Goal: Information Seeking & Learning: Learn about a topic

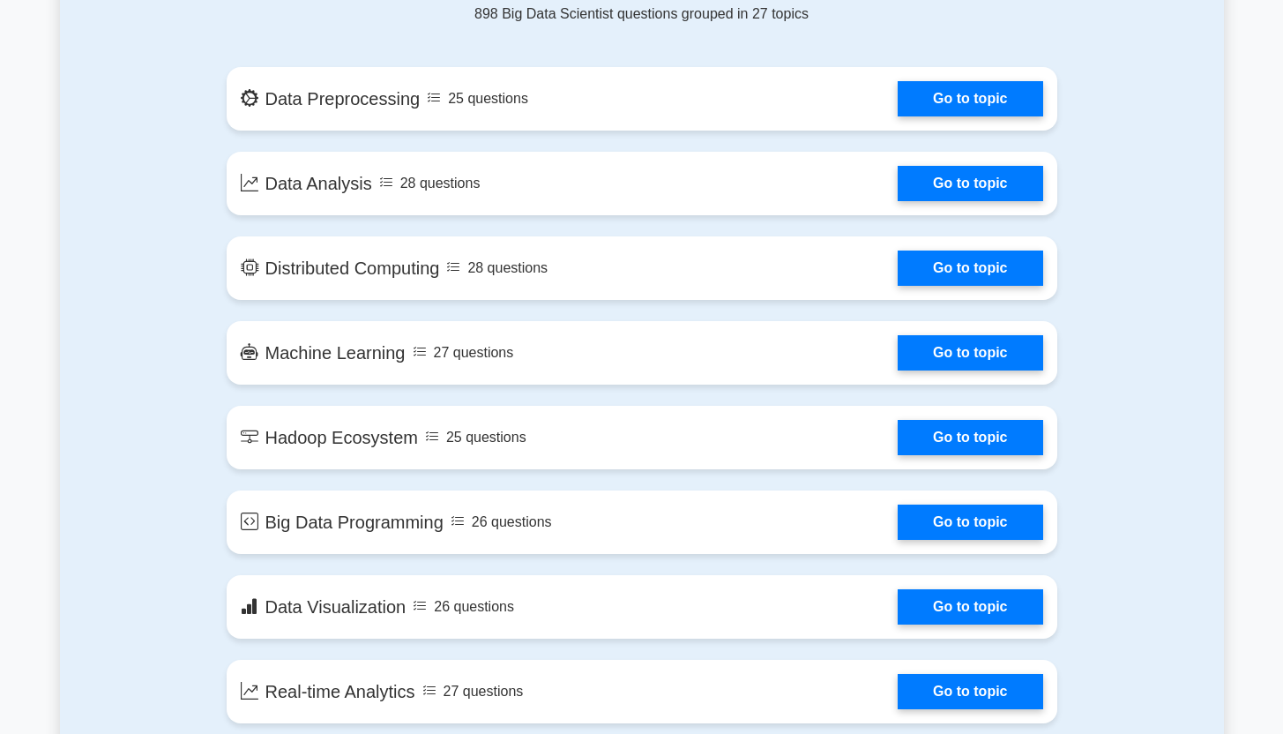
scroll to position [1000, 0]
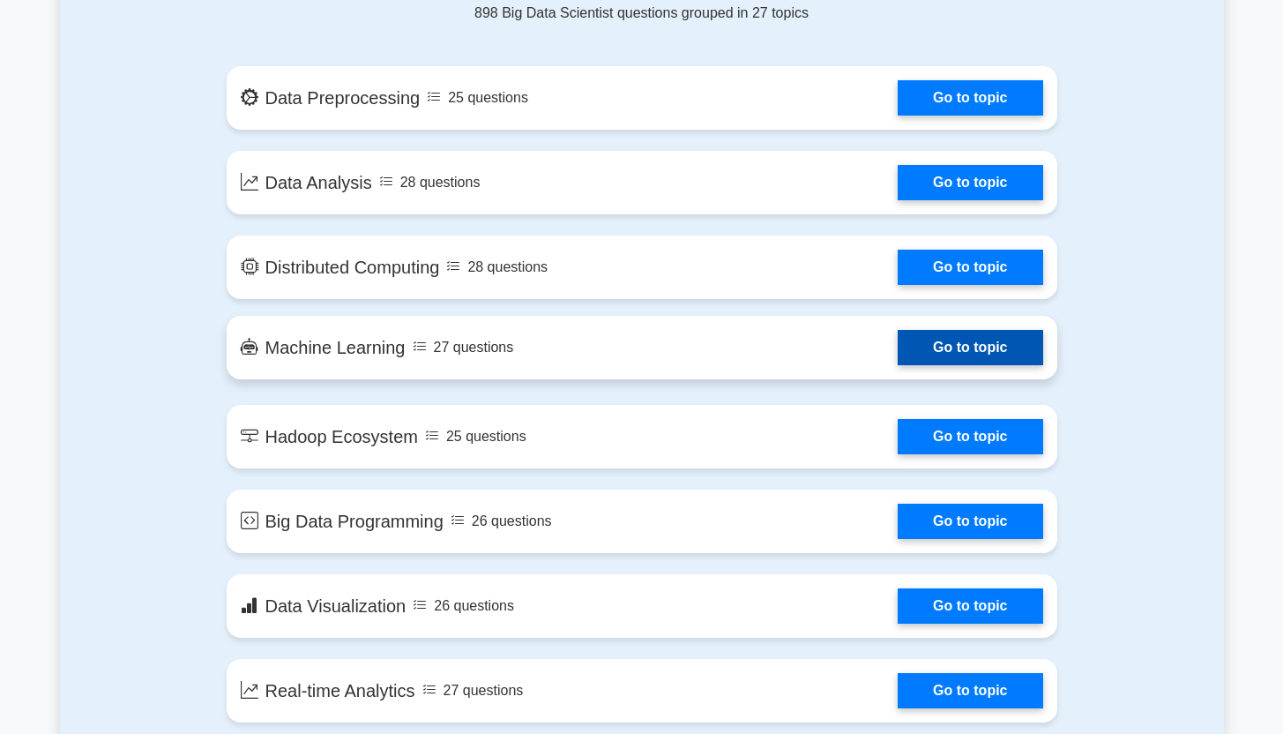
click at [970, 341] on link "Go to topic" at bounding box center [970, 347] width 145 height 35
click at [954, 332] on link "Go to topic" at bounding box center [970, 347] width 145 height 35
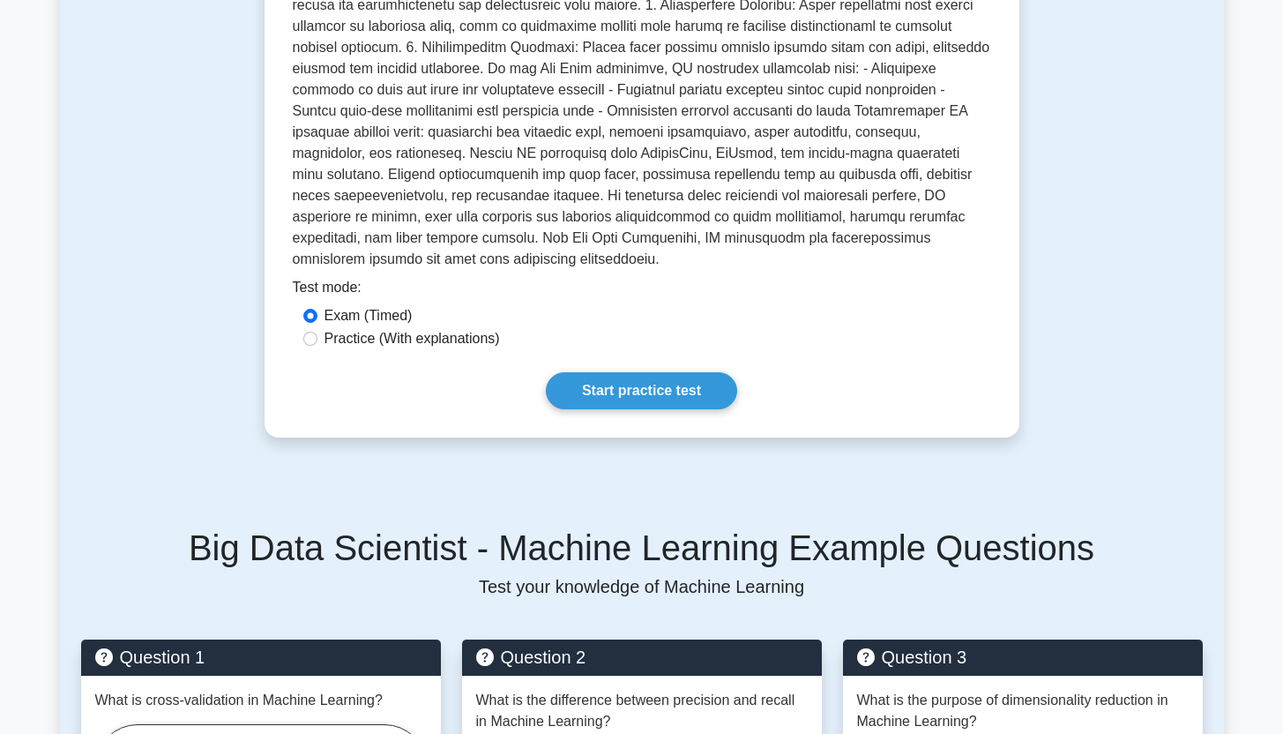
scroll to position [534, 0]
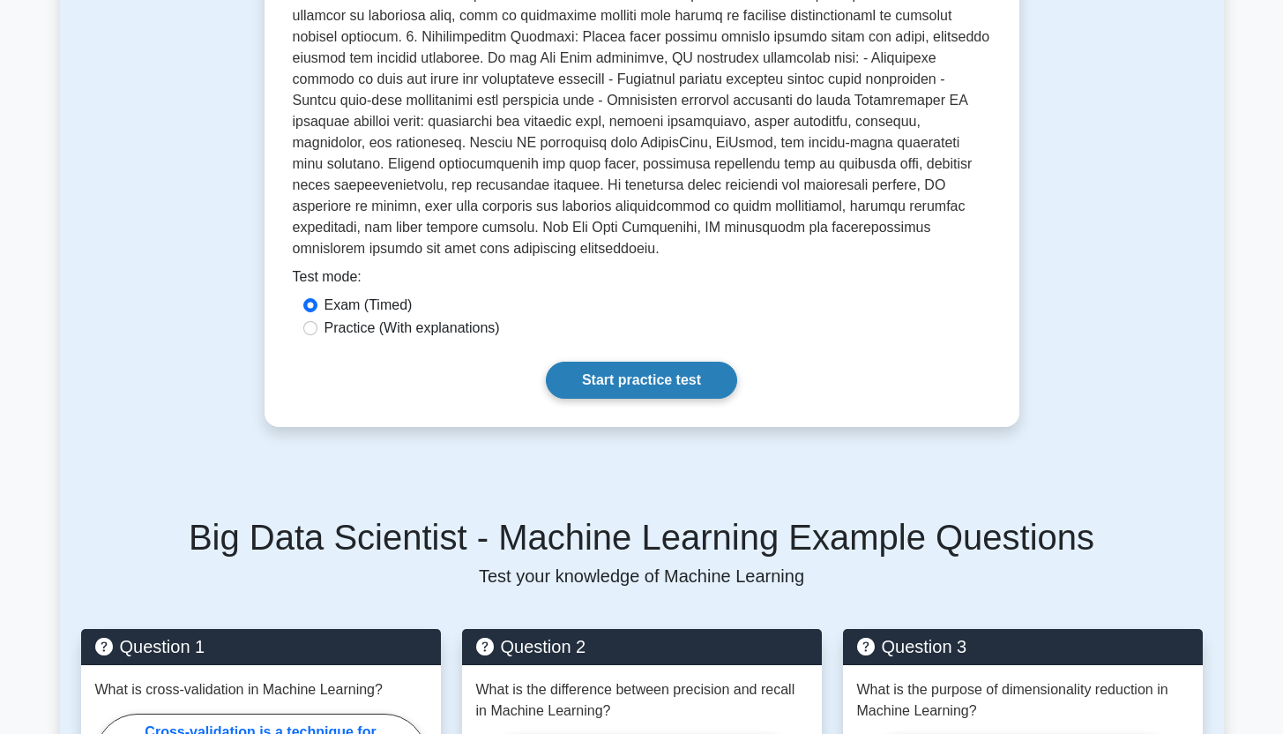
click at [644, 362] on link "Start practice test" at bounding box center [641, 380] width 191 height 37
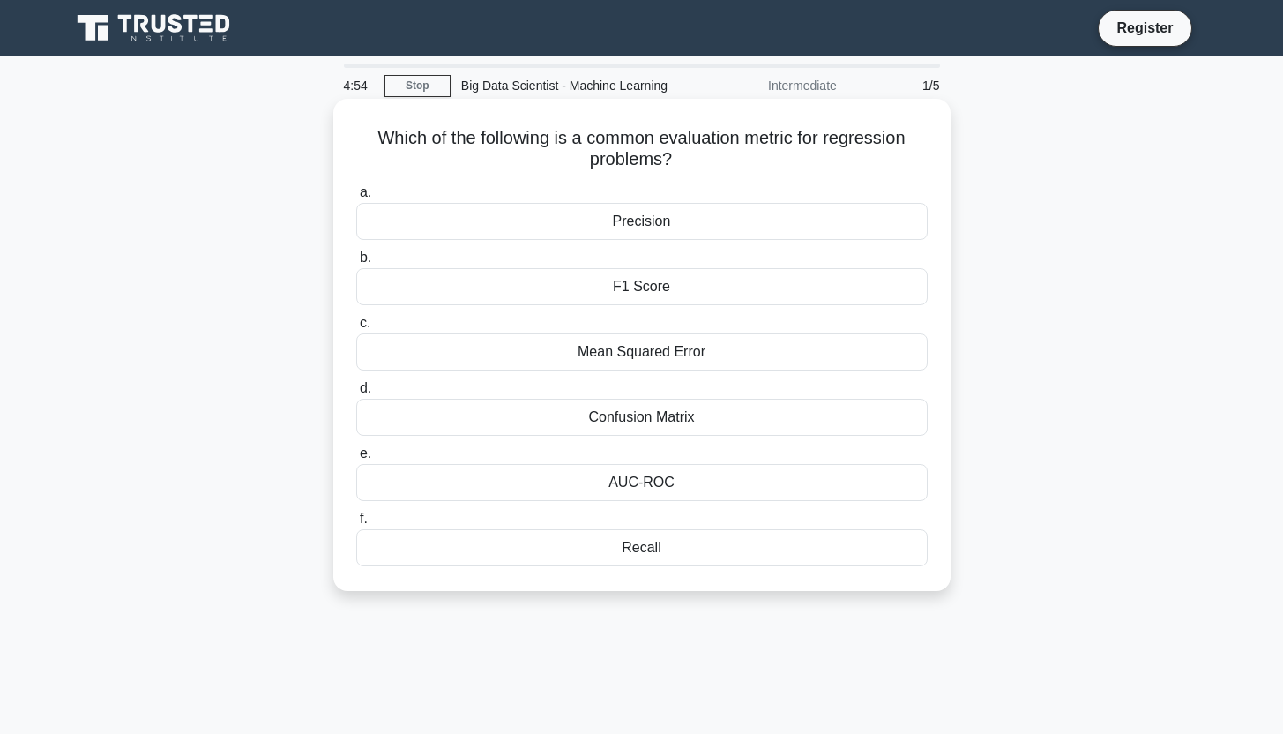
click at [682, 381] on label "d. Confusion Matrix" at bounding box center [642, 406] width 572 height 58
click at [356, 383] on input "d. Confusion Matrix" at bounding box center [356, 388] width 0 height 11
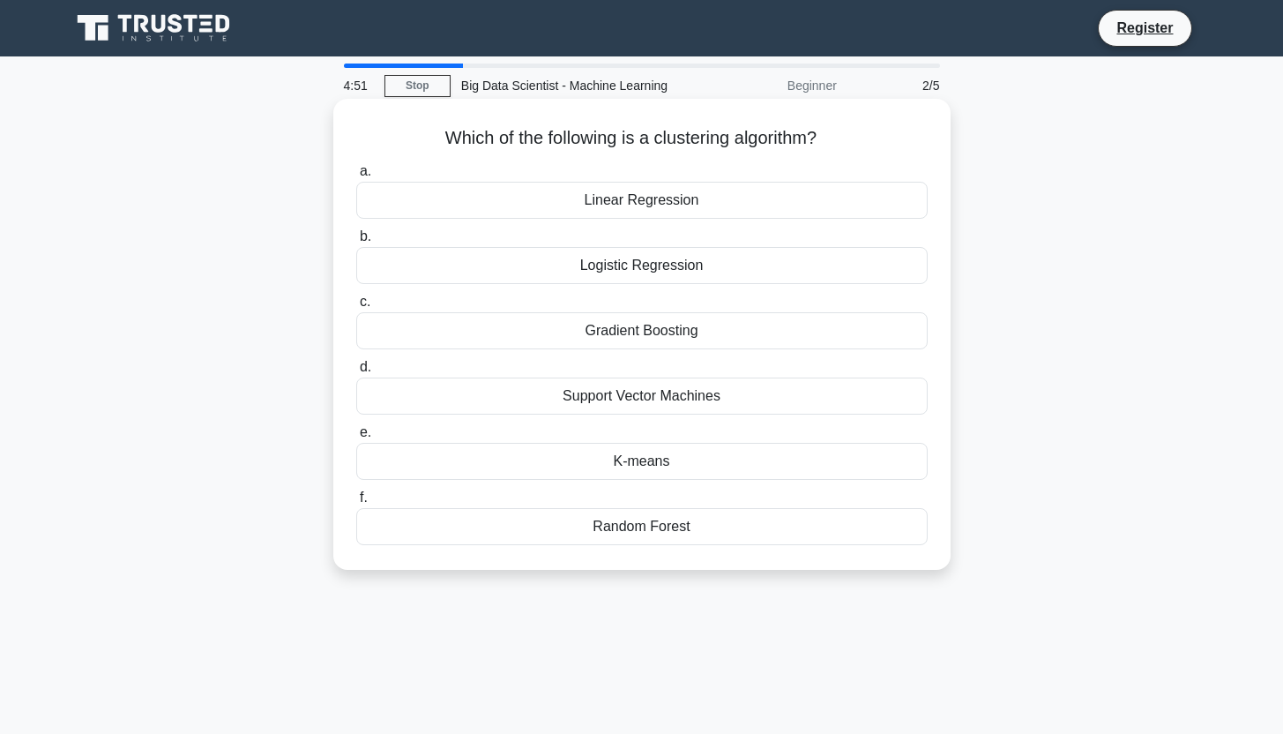
click at [707, 198] on div "Linear Regression" at bounding box center [642, 200] width 572 height 37
click at [356, 177] on input "a. Linear Regression" at bounding box center [356, 171] width 0 height 11
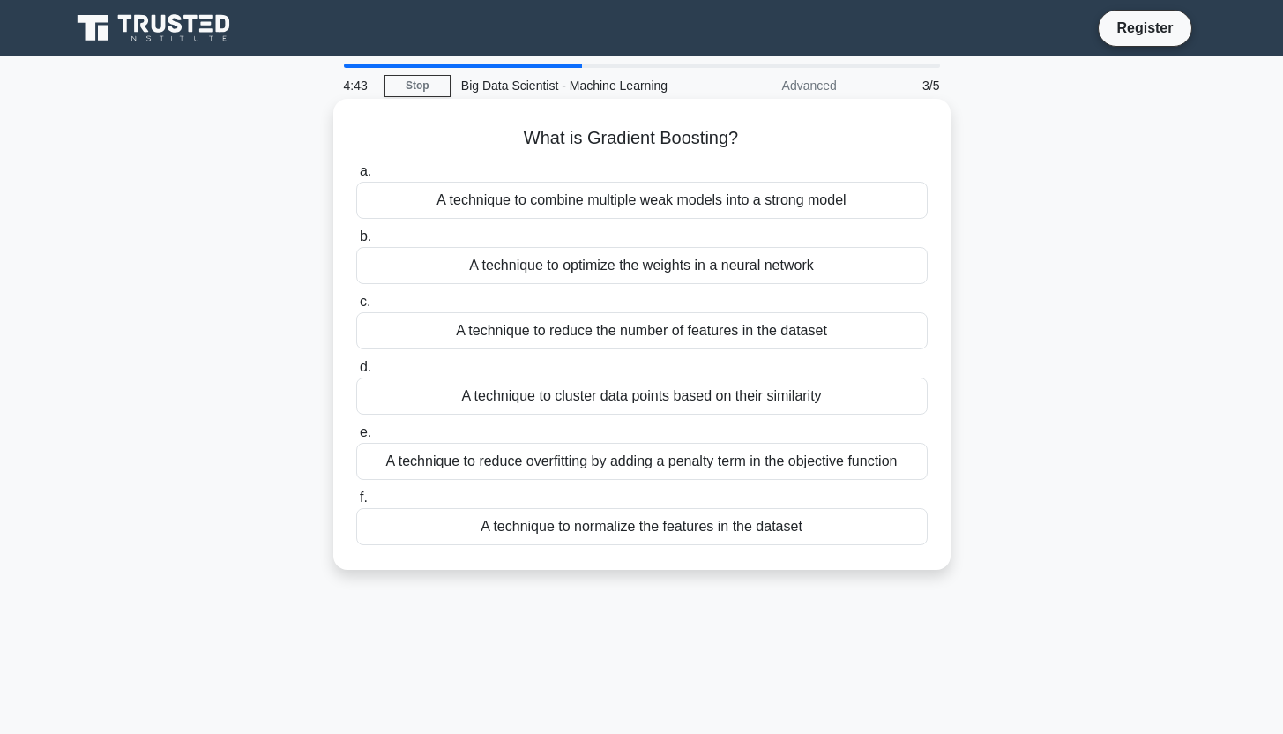
click at [694, 199] on div "A technique to combine multiple weak models into a strong model" at bounding box center [642, 200] width 572 height 37
click at [356, 177] on input "a. A technique to combine multiple weak models into a strong model" at bounding box center [356, 171] width 0 height 11
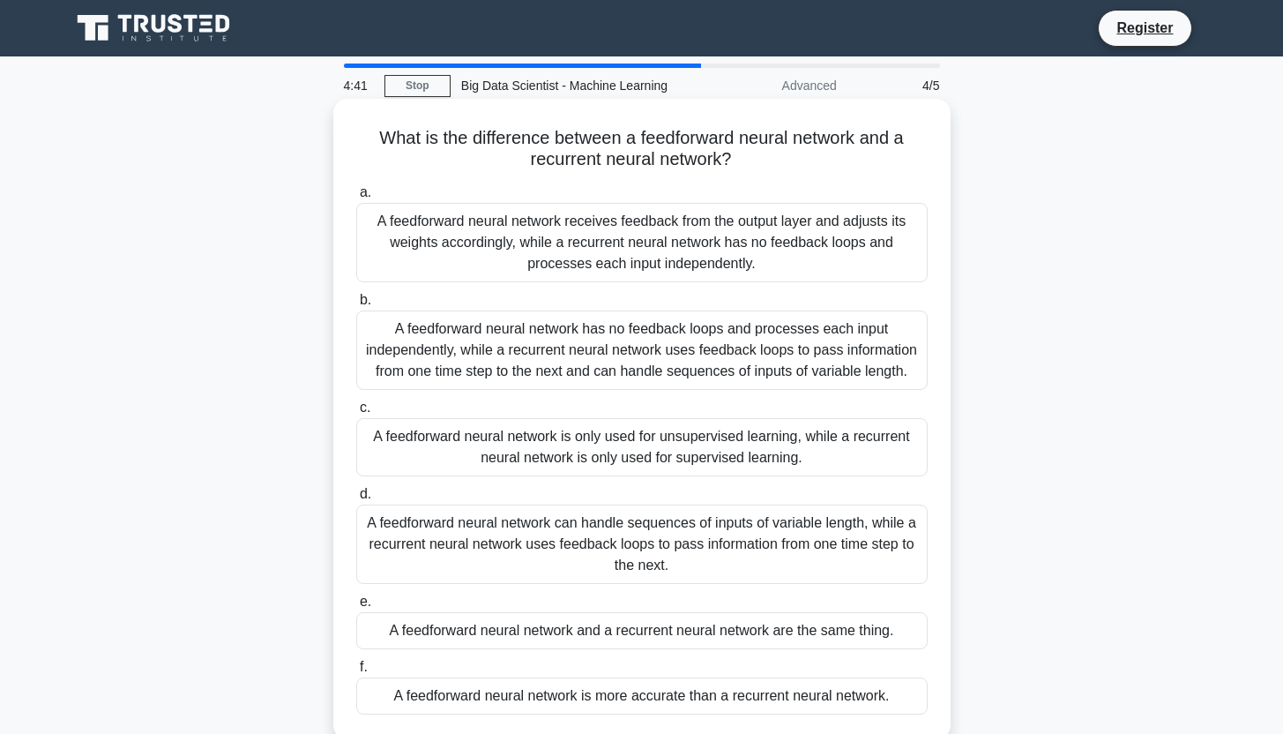
click at [682, 352] on div "A feedforward neural network has no feedback loops and processes each input ind…" at bounding box center [642, 349] width 572 height 79
click at [356, 306] on input "b. A feedforward neural network has no feedback loops and processes each input …" at bounding box center [356, 300] width 0 height 11
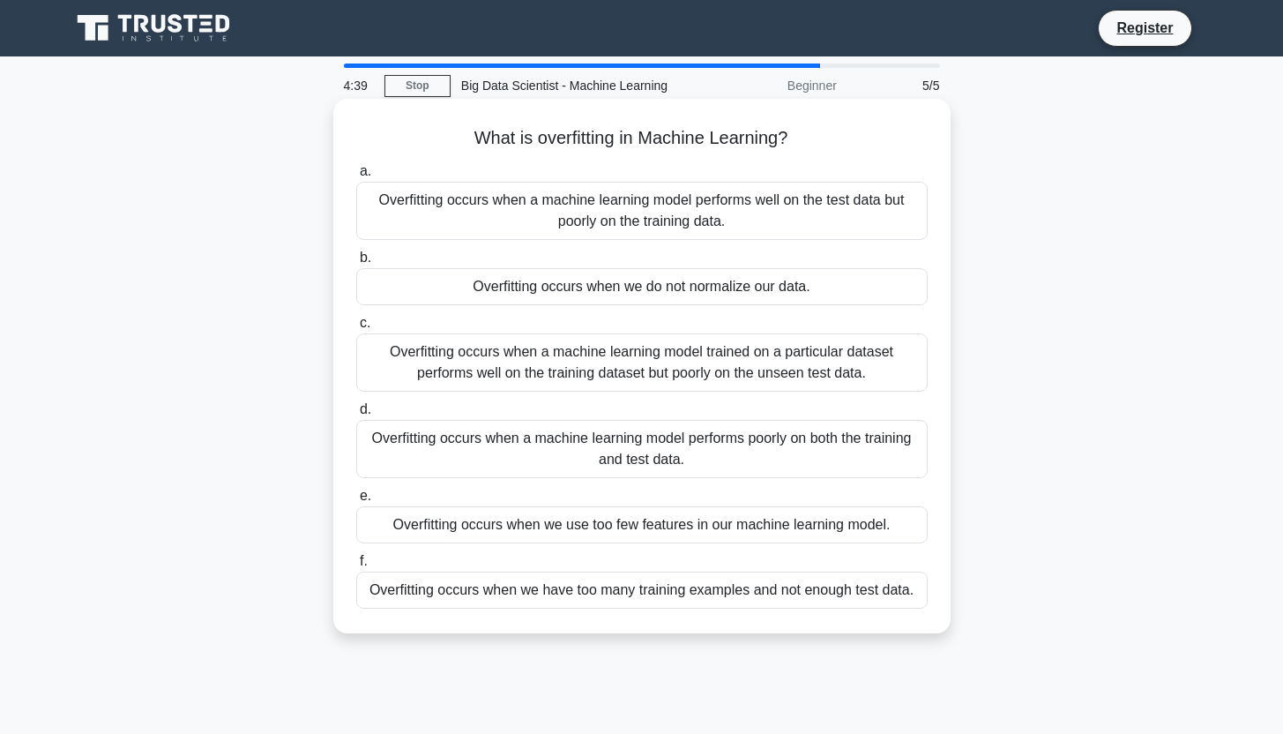
click at [645, 448] on div "Overfitting occurs when a machine learning model performs poorly on both the tr…" at bounding box center [642, 449] width 572 height 58
click at [356, 415] on input "d. Overfitting occurs when a machine learning model performs poorly on both the…" at bounding box center [356, 409] width 0 height 11
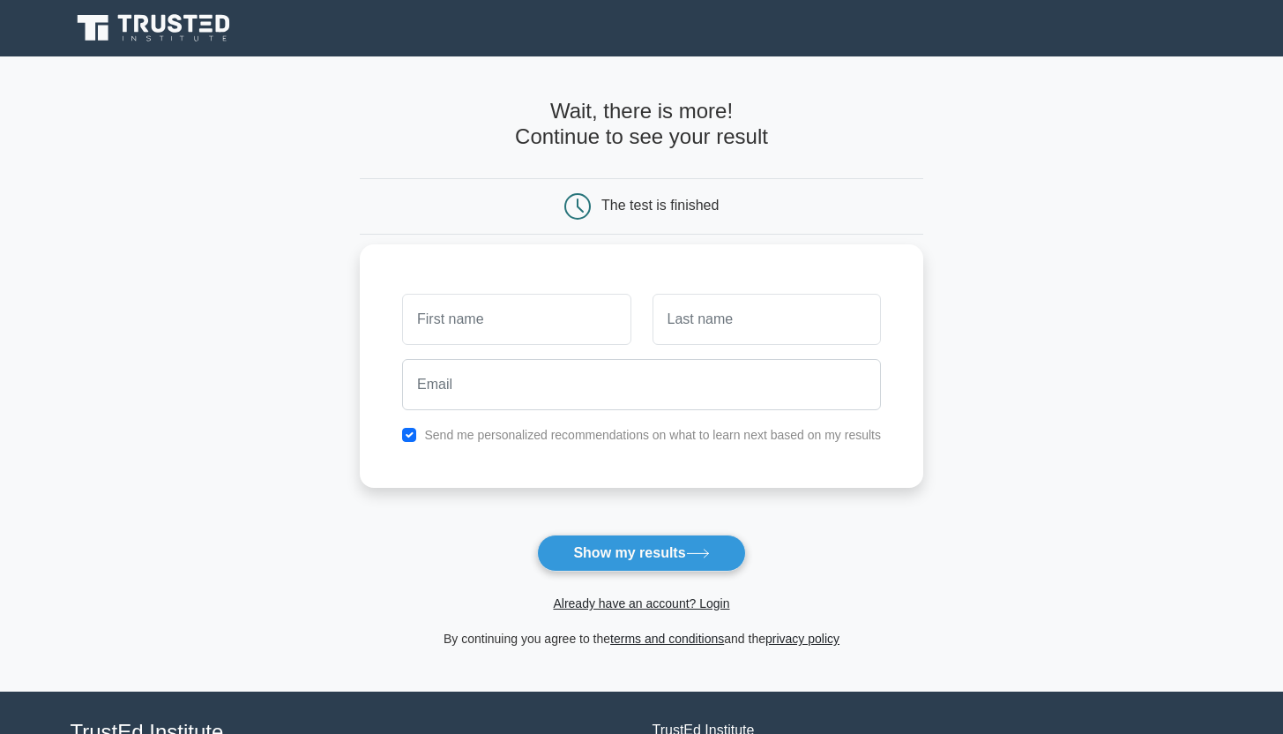
click at [512, 311] on input "text" at bounding box center [516, 319] width 228 height 51
type input "Dhanush"
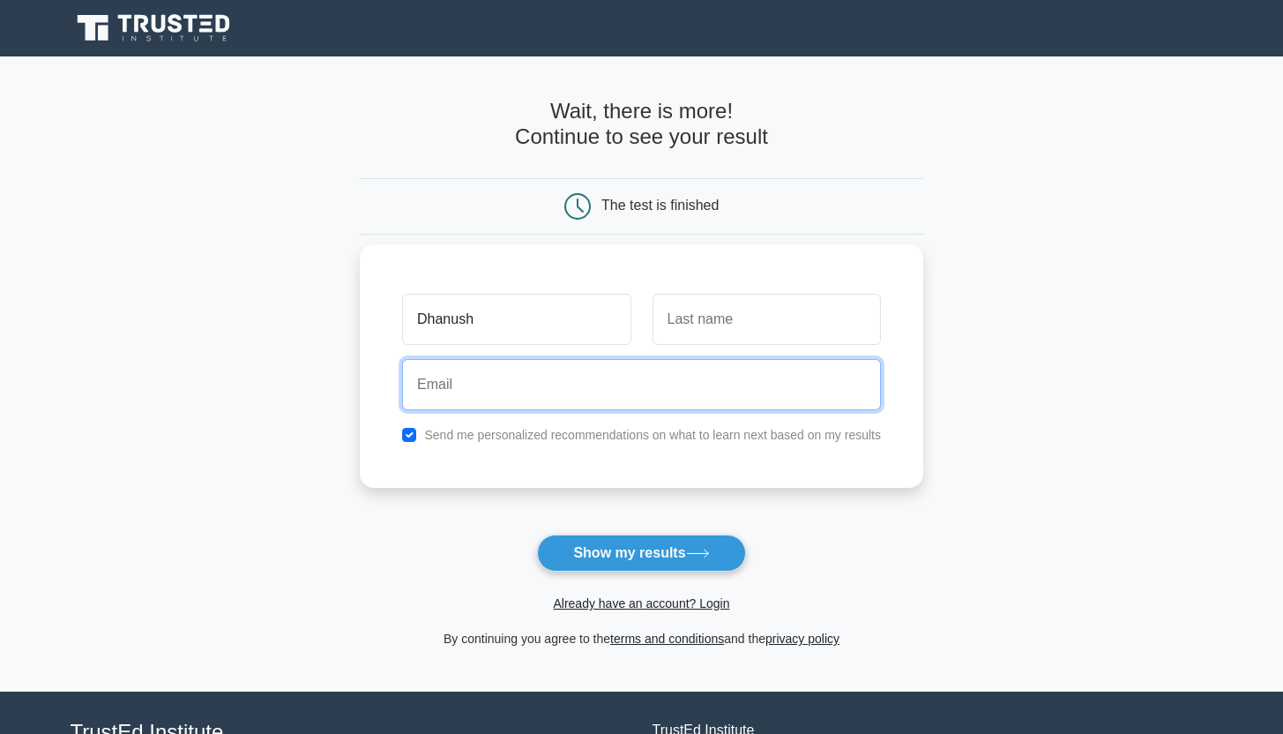
click at [623, 391] on input "email" at bounding box center [641, 384] width 479 height 51
type input "[EMAIL_ADDRESS][DOMAIN_NAME]"
click at [632, 388] on input "[EMAIL_ADDRESS][DOMAIN_NAME]" at bounding box center [641, 384] width 479 height 51
click at [632, 388] on input "dhanushamu124@gmail.com" at bounding box center [641, 384] width 479 height 51
click at [632, 387] on input "email" at bounding box center [641, 384] width 479 height 51
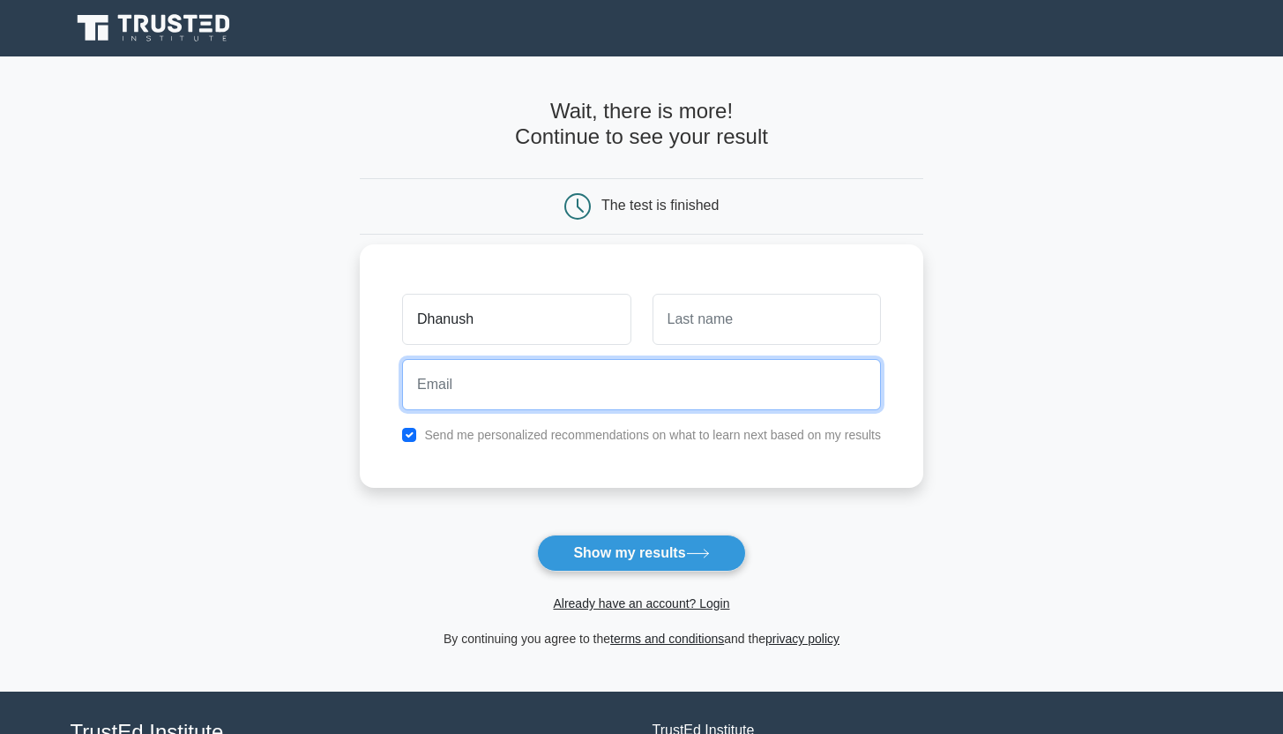
type input "xapefe1137@ptiong.com"
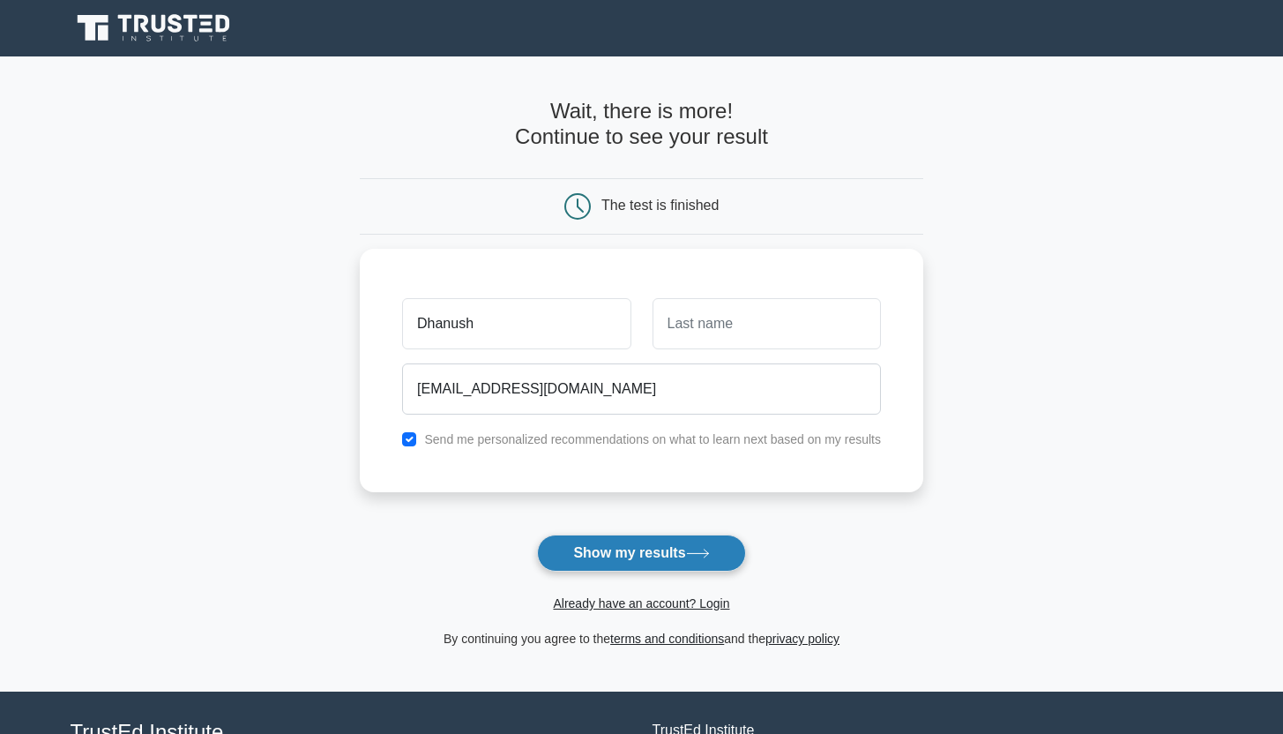
click at [639, 557] on button "Show my results" at bounding box center [641, 552] width 208 height 37
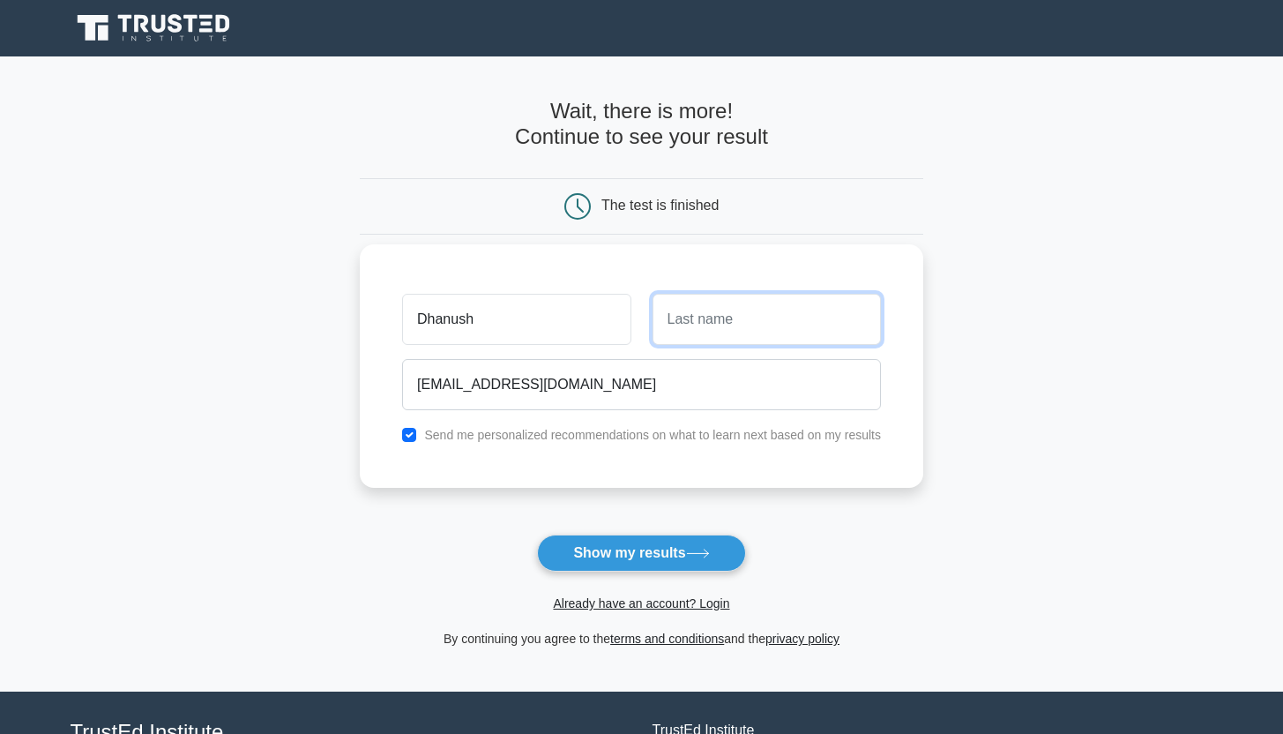
click at [693, 316] on input "text" at bounding box center [767, 319] width 228 height 51
type input "g"
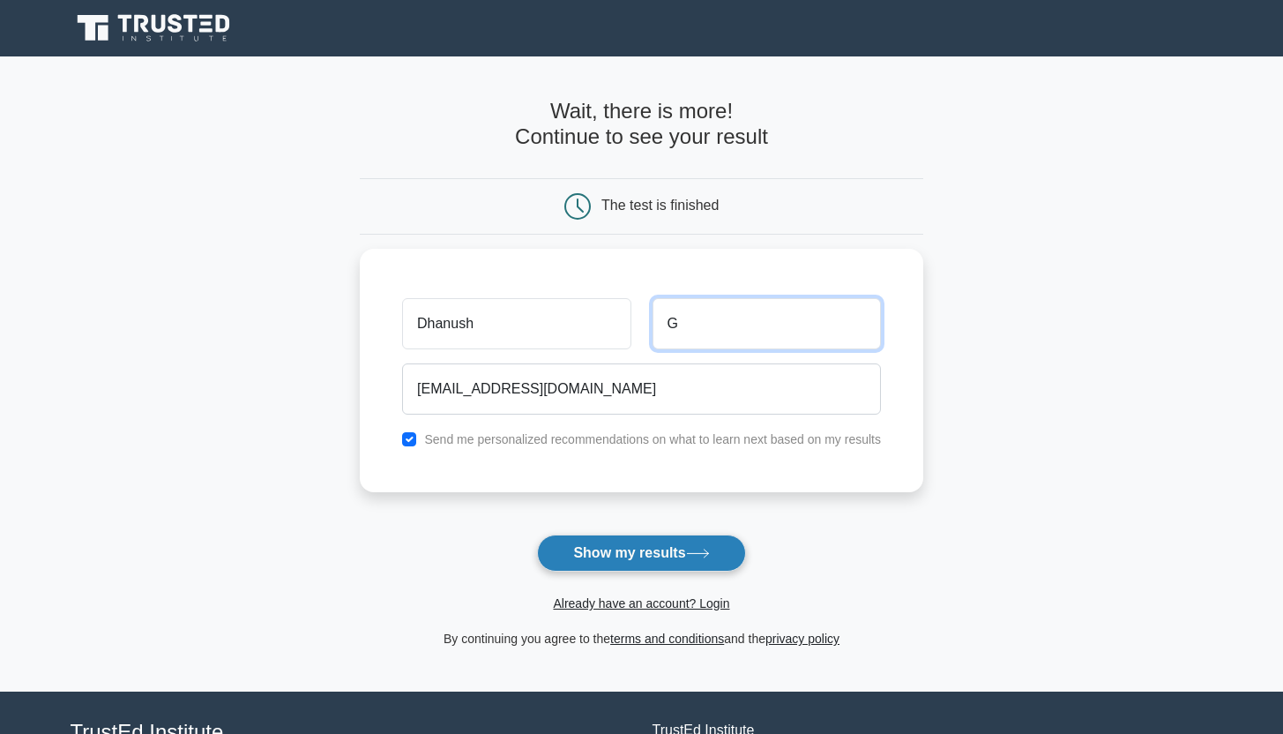
type input "G"
click at [700, 550] on icon at bounding box center [698, 554] width 24 height 10
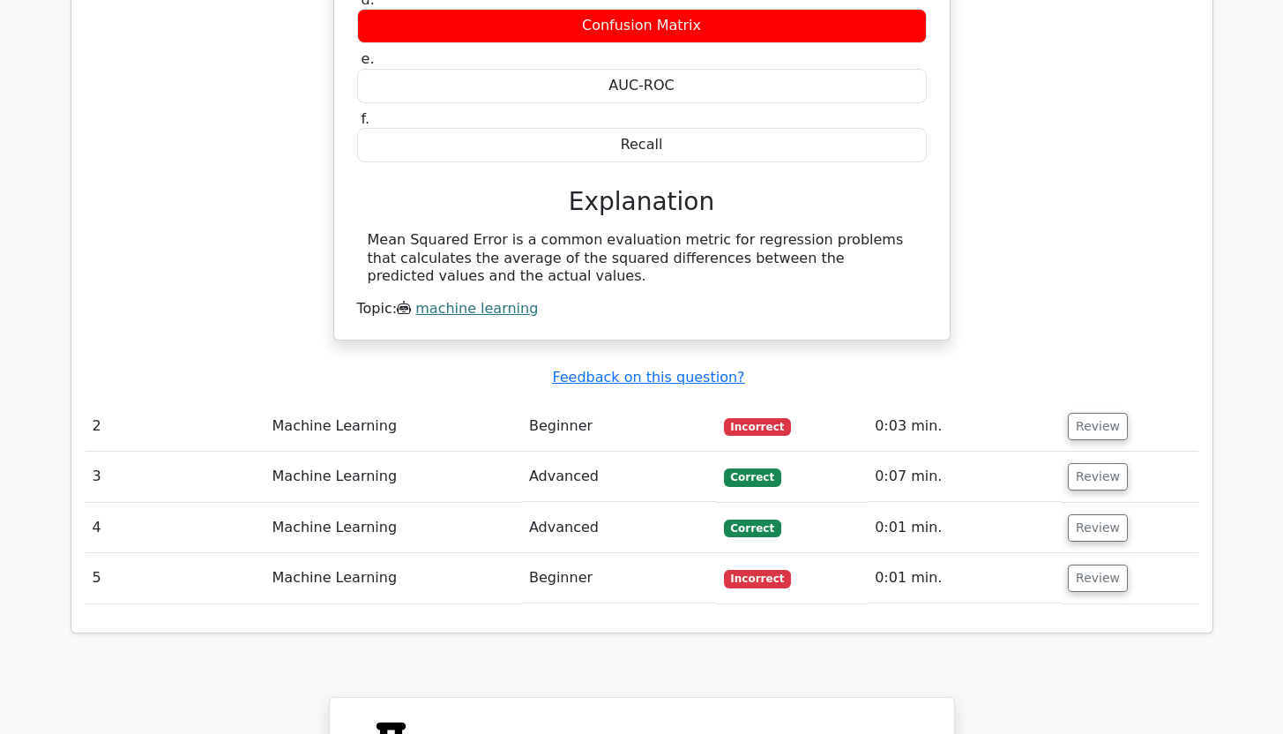
scroll to position [1677, 0]
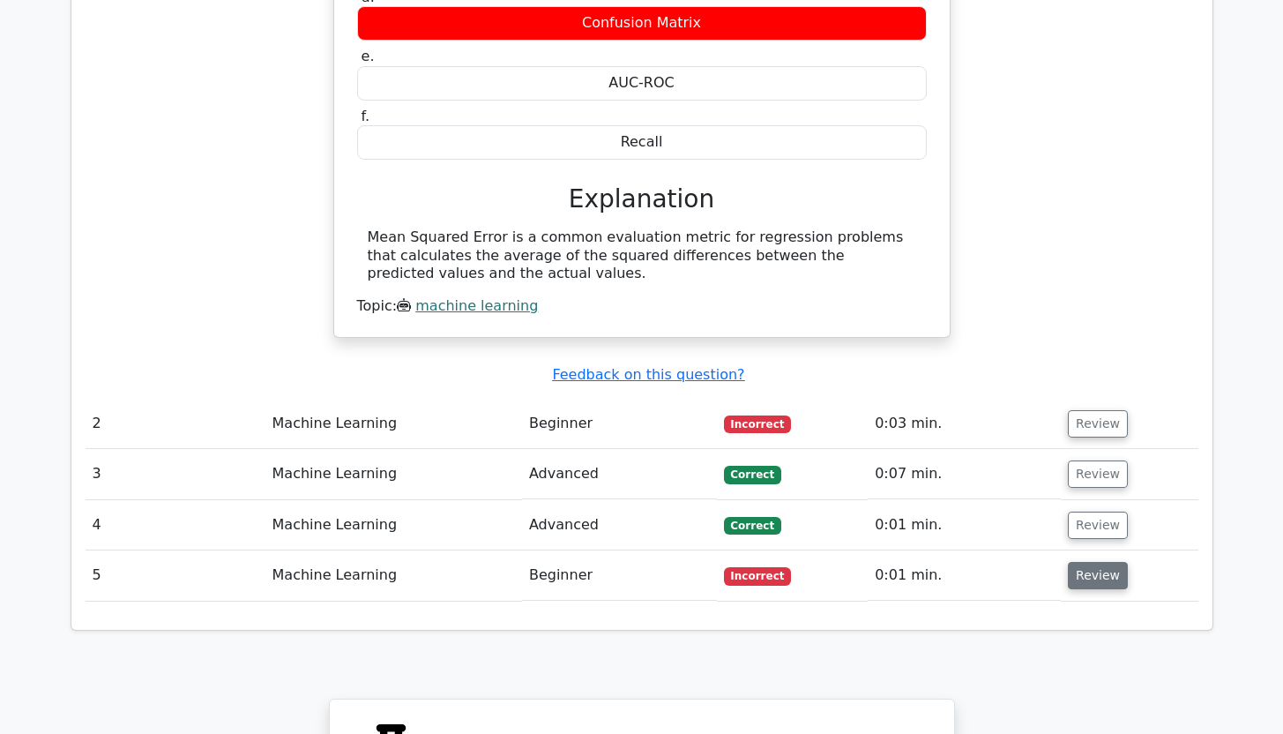
click at [1095, 562] on button "Review" at bounding box center [1098, 575] width 60 height 27
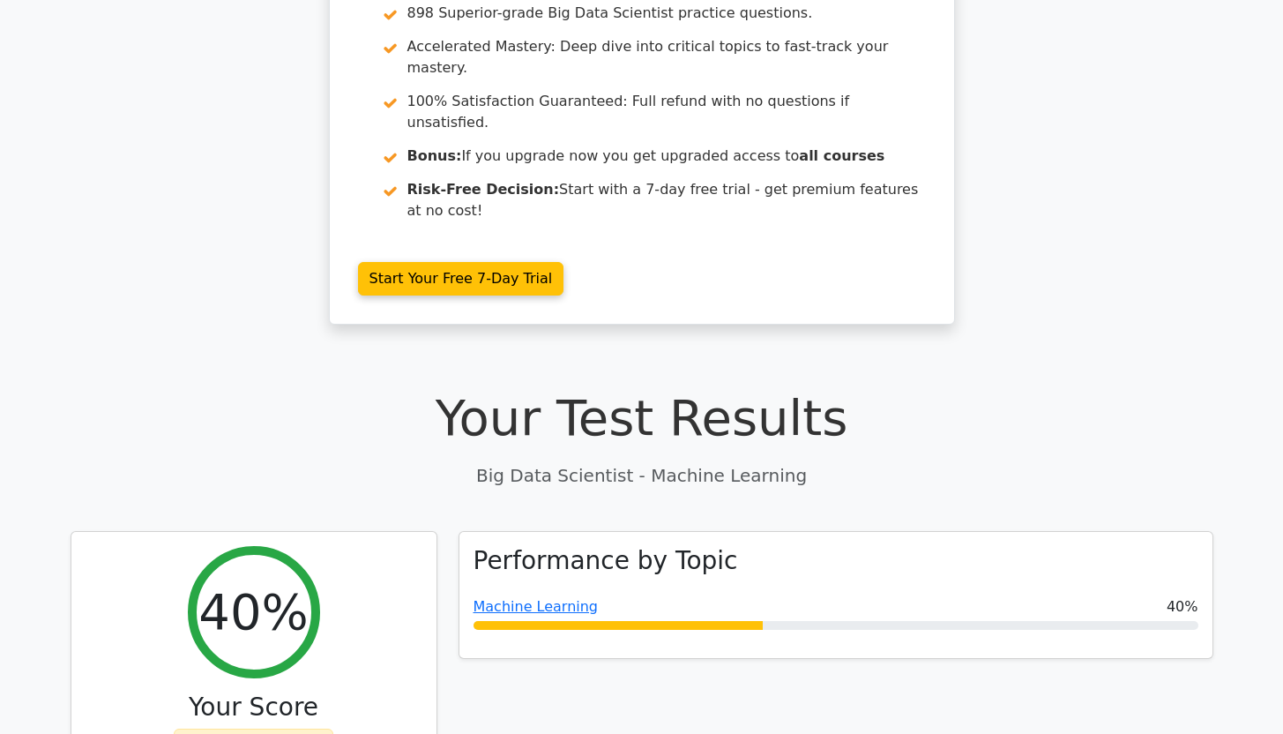
scroll to position [0, 0]
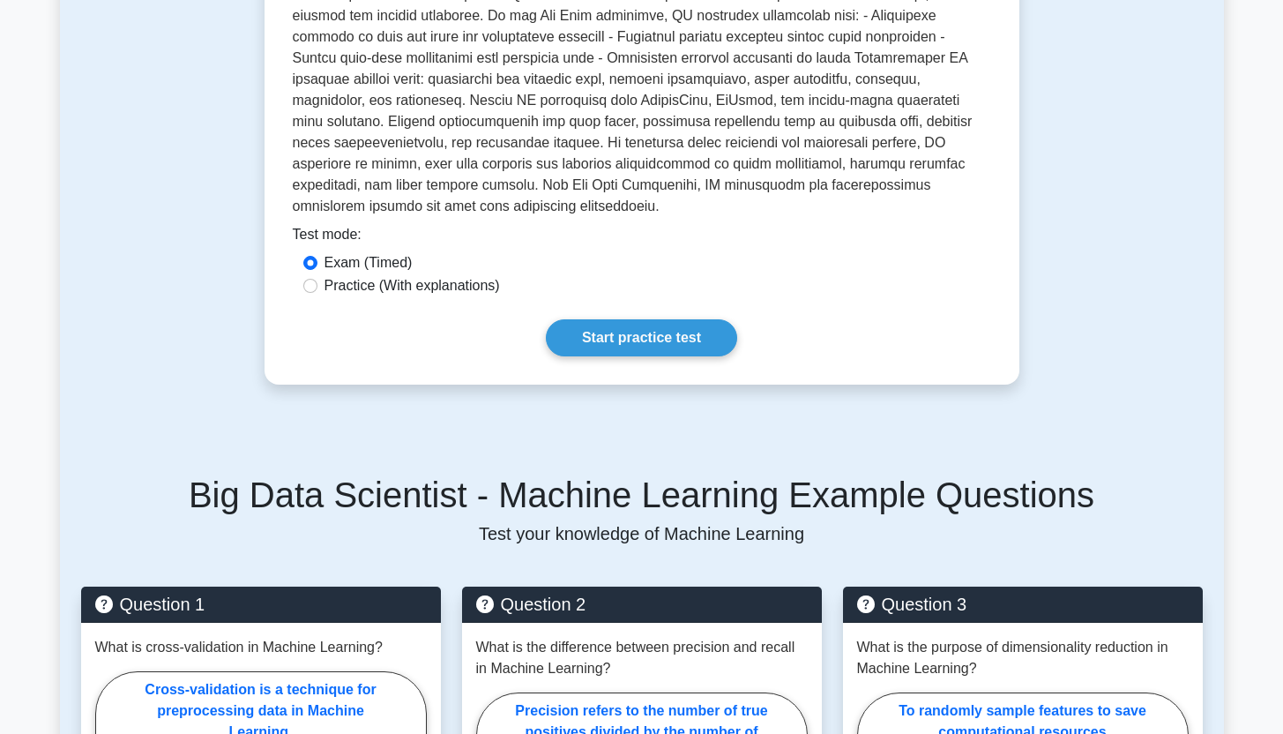
scroll to position [584, 0]
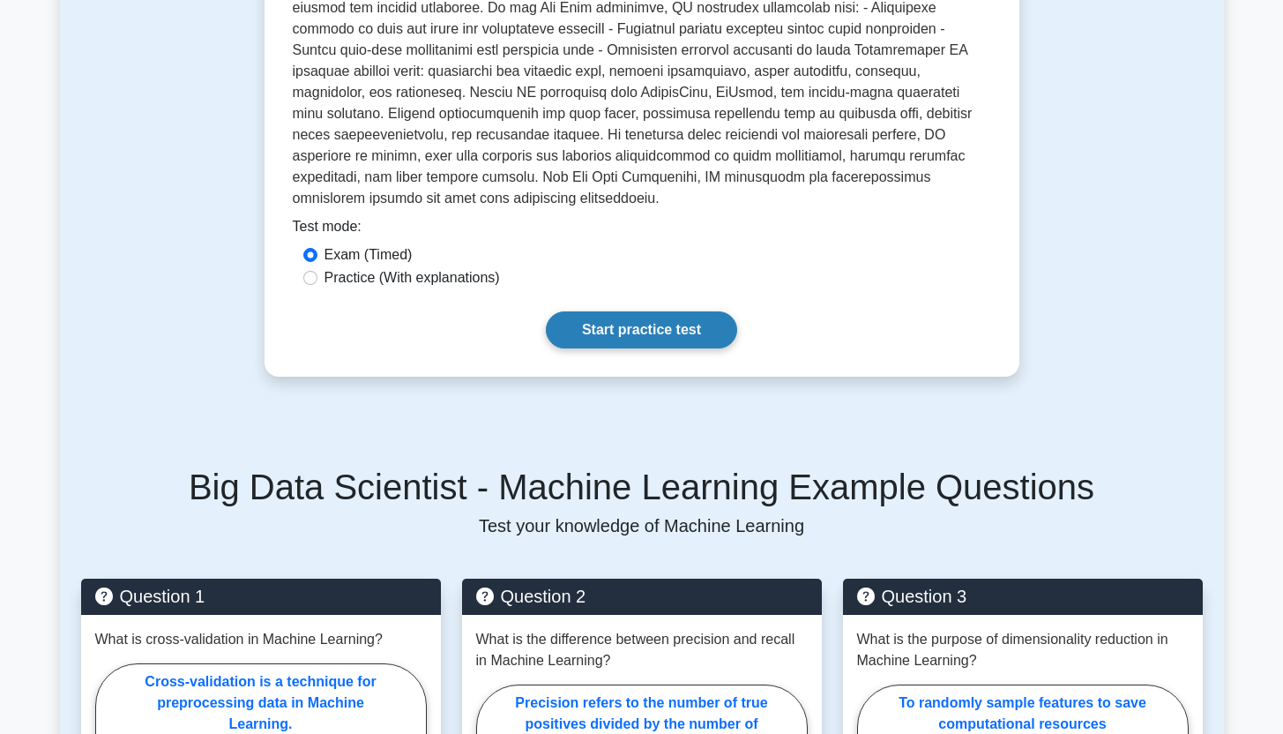
click at [650, 311] on link "Start practice test" at bounding box center [641, 329] width 191 height 37
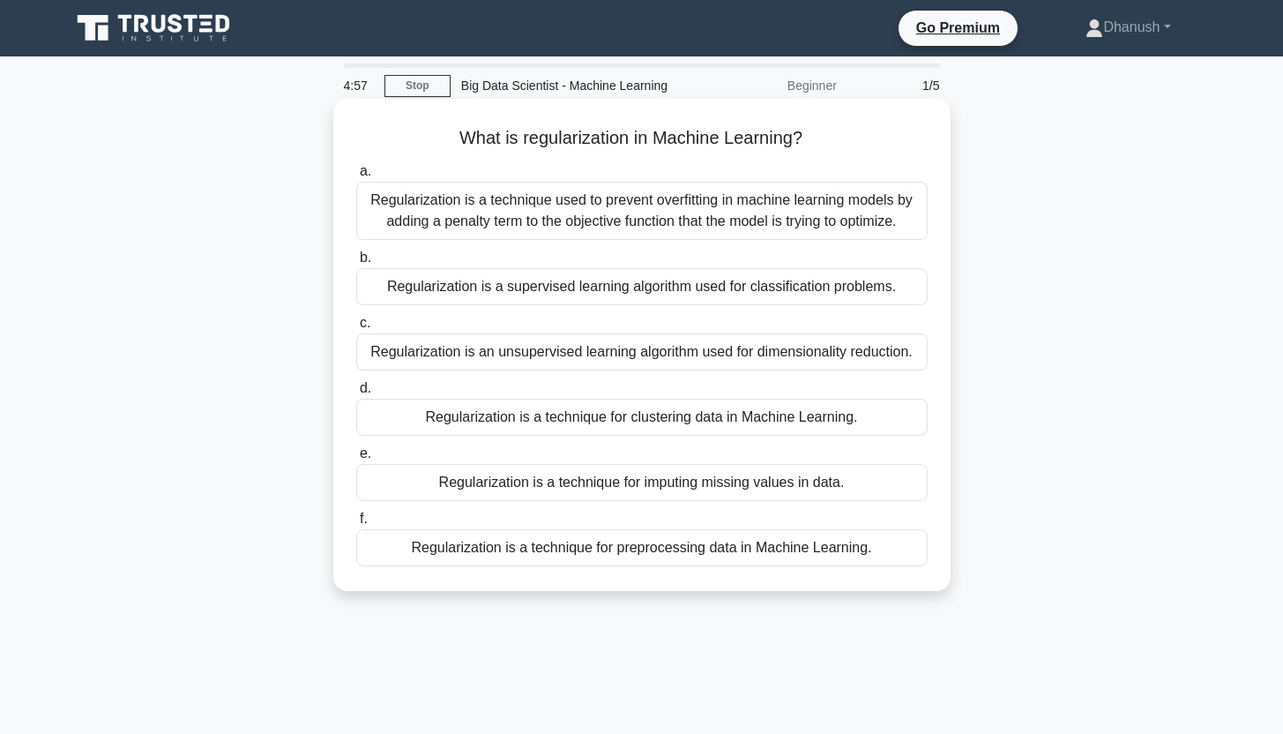
click at [667, 288] on div "Regularization is a supervised learning algorithm used for classification probl…" at bounding box center [642, 286] width 572 height 37
click at [356, 264] on input "b. Regularization is a supervised learning algorithm used for classification pr…" at bounding box center [356, 257] width 0 height 11
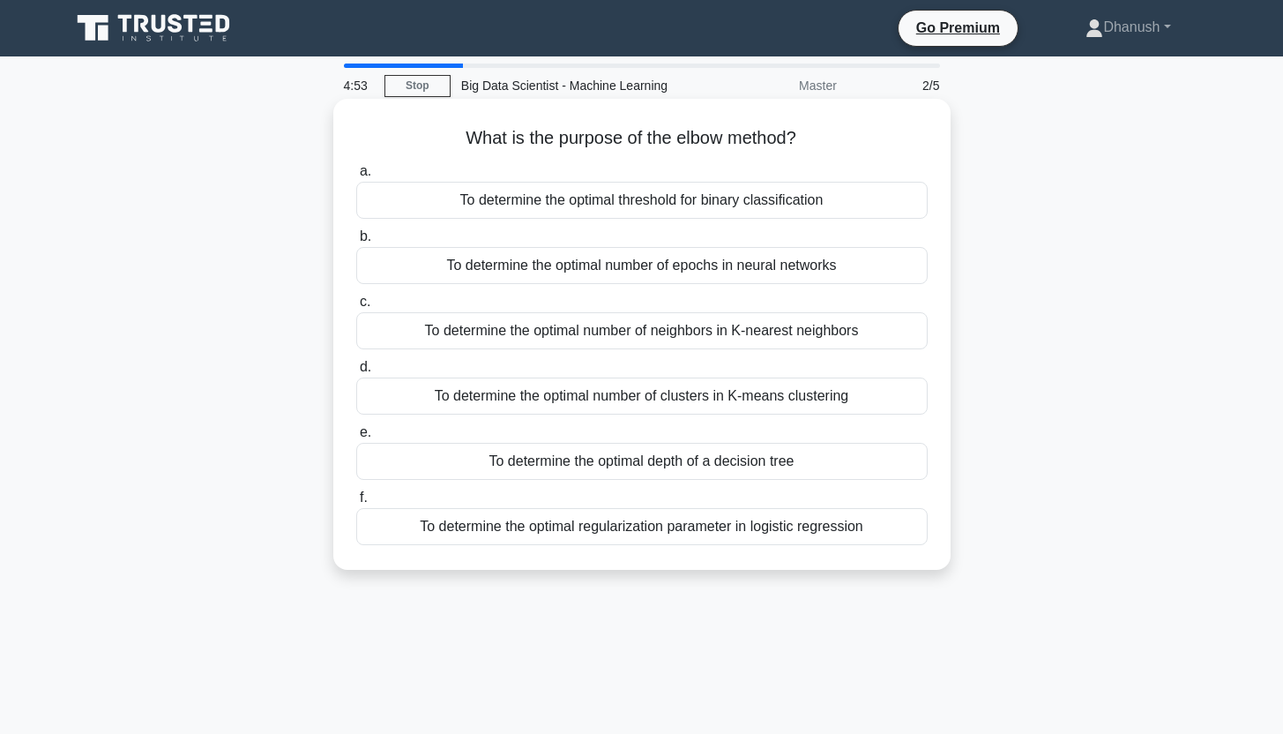
click at [684, 260] on div "To determine the optimal number of epochs in neural networks" at bounding box center [642, 265] width 572 height 37
click at [356, 243] on input "b. To determine the optimal number of epochs in neural networks" at bounding box center [356, 236] width 0 height 11
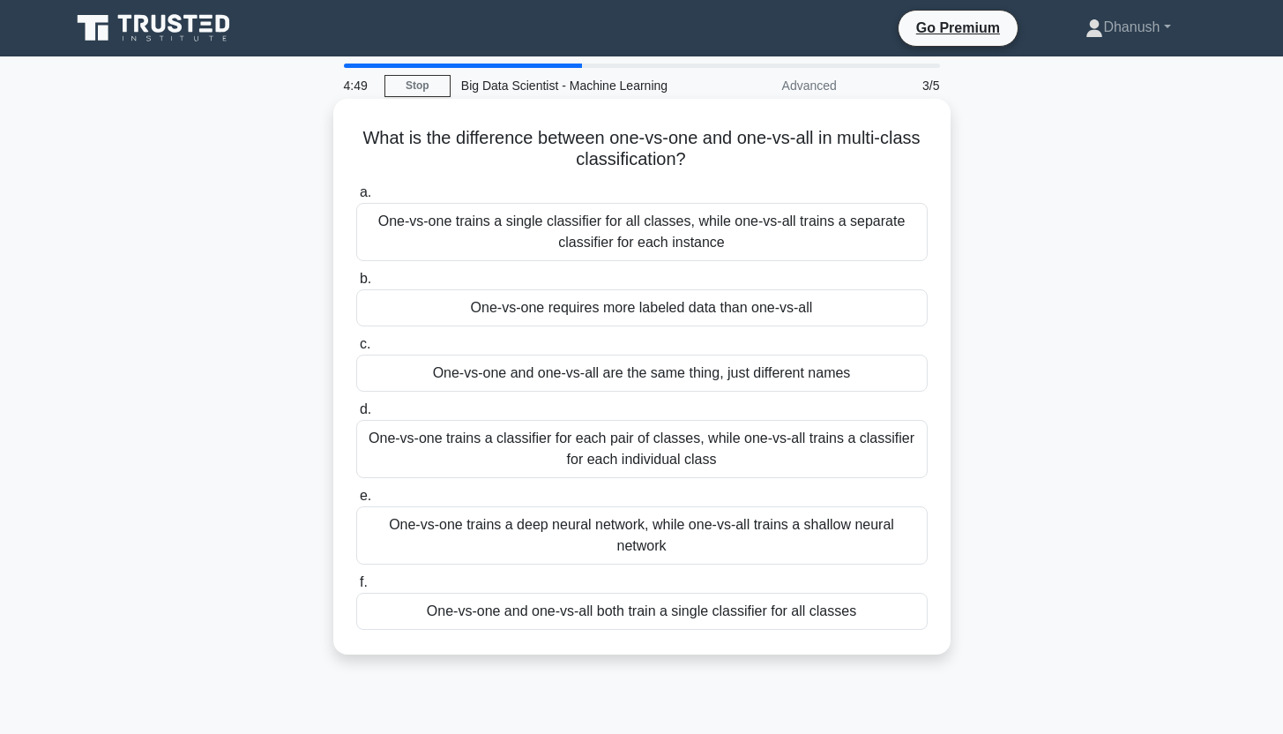
click at [669, 451] on div "One-vs-one trains a classifier for each pair of classes, while one-vs-all train…" at bounding box center [642, 449] width 572 height 58
click at [356, 415] on input "d. One-vs-one trains a classifier for each pair of classes, while one-vs-all tr…" at bounding box center [356, 409] width 0 height 11
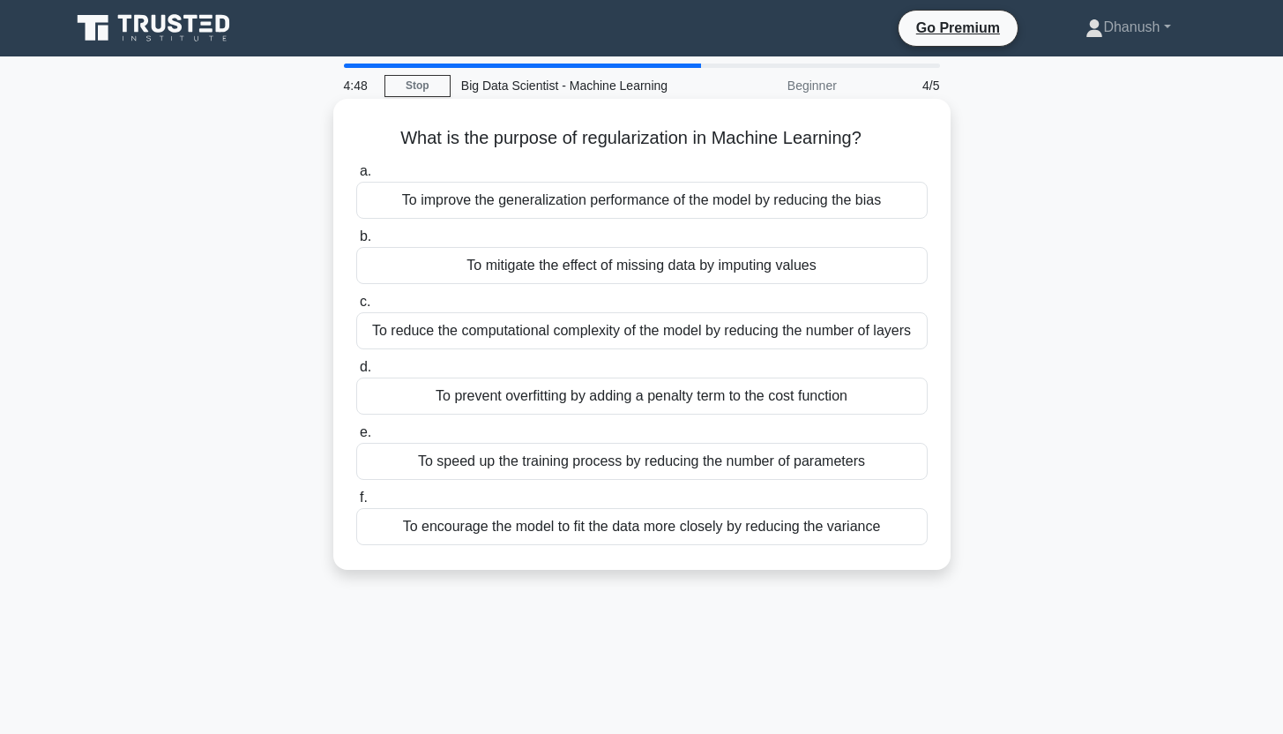
click at [667, 397] on div "To prevent overfitting by adding a penalty term to the cost function" at bounding box center [642, 395] width 572 height 37
click at [356, 373] on input "d. To prevent overfitting by adding a penalty term to the cost function" at bounding box center [356, 367] width 0 height 11
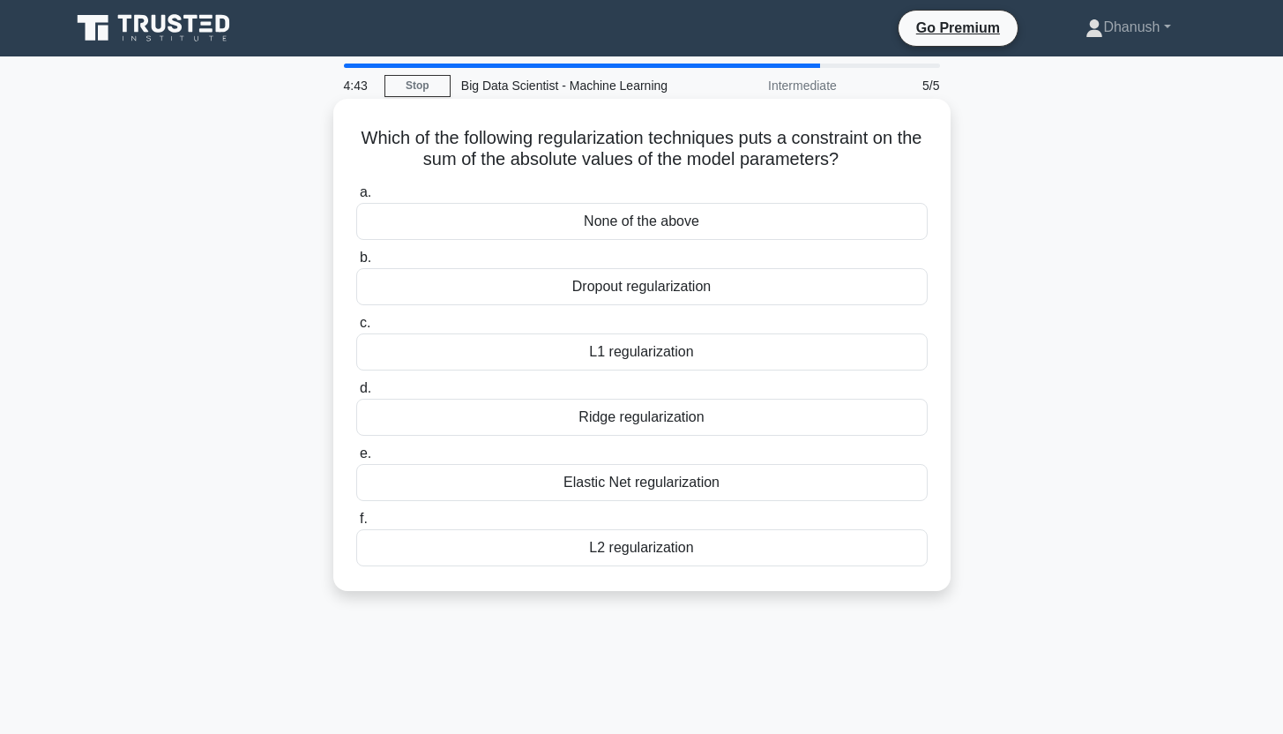
click at [664, 416] on div "Ridge regularization" at bounding box center [642, 417] width 572 height 37
click at [356, 394] on input "d. Ridge regularization" at bounding box center [356, 388] width 0 height 11
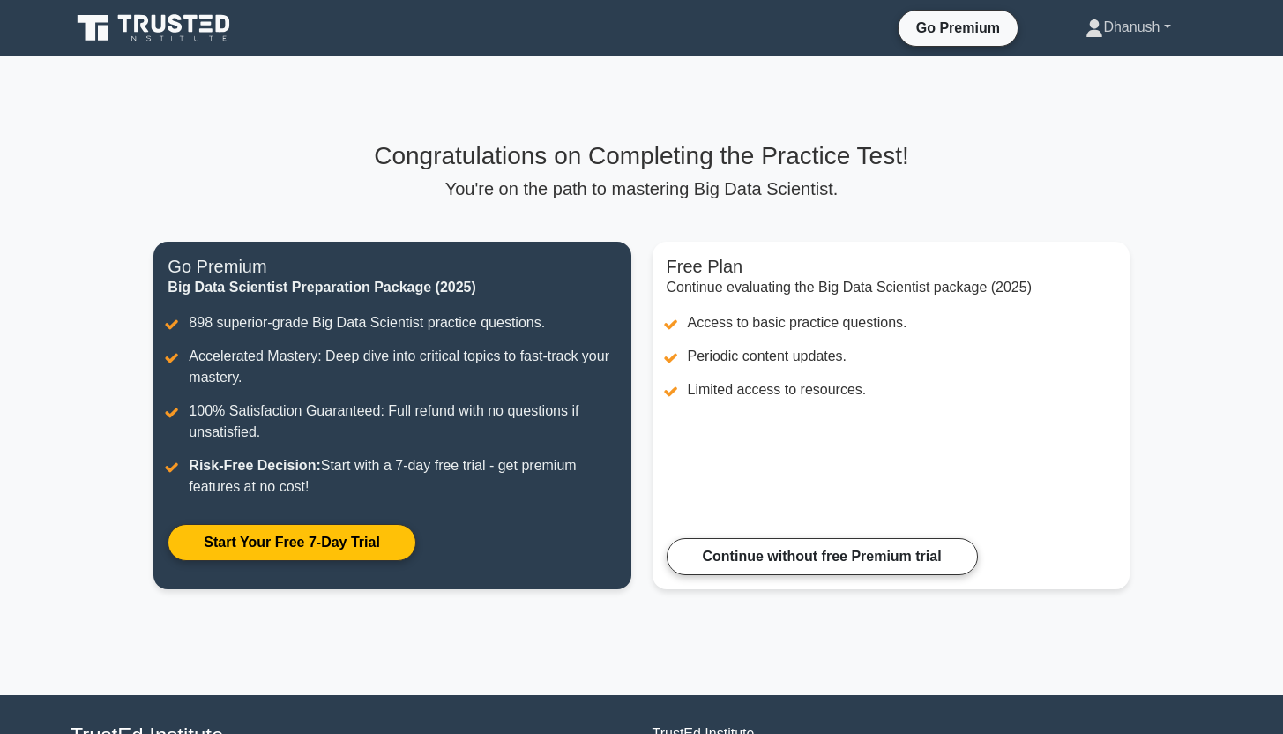
click at [1161, 34] on link "Dhanush" at bounding box center [1127, 27] width 169 height 35
click at [1096, 93] on link "Settings" at bounding box center [1113, 97] width 139 height 28
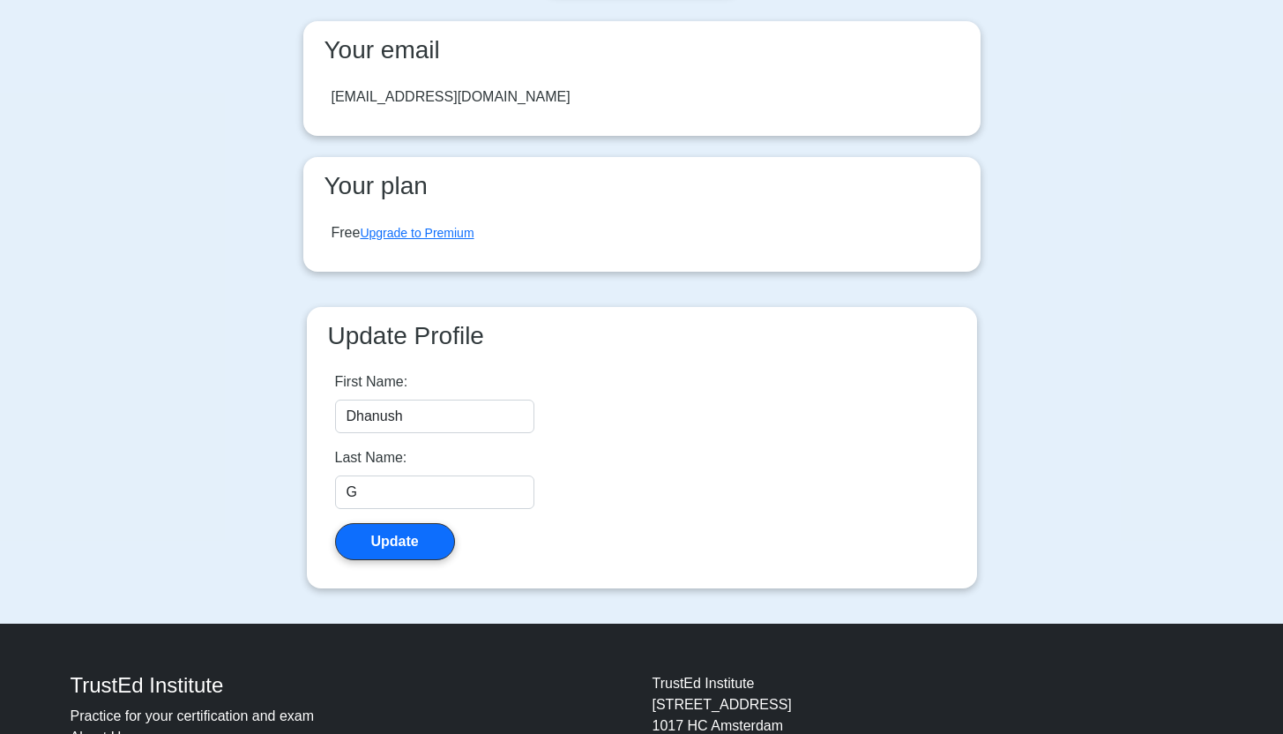
scroll to position [108, 0]
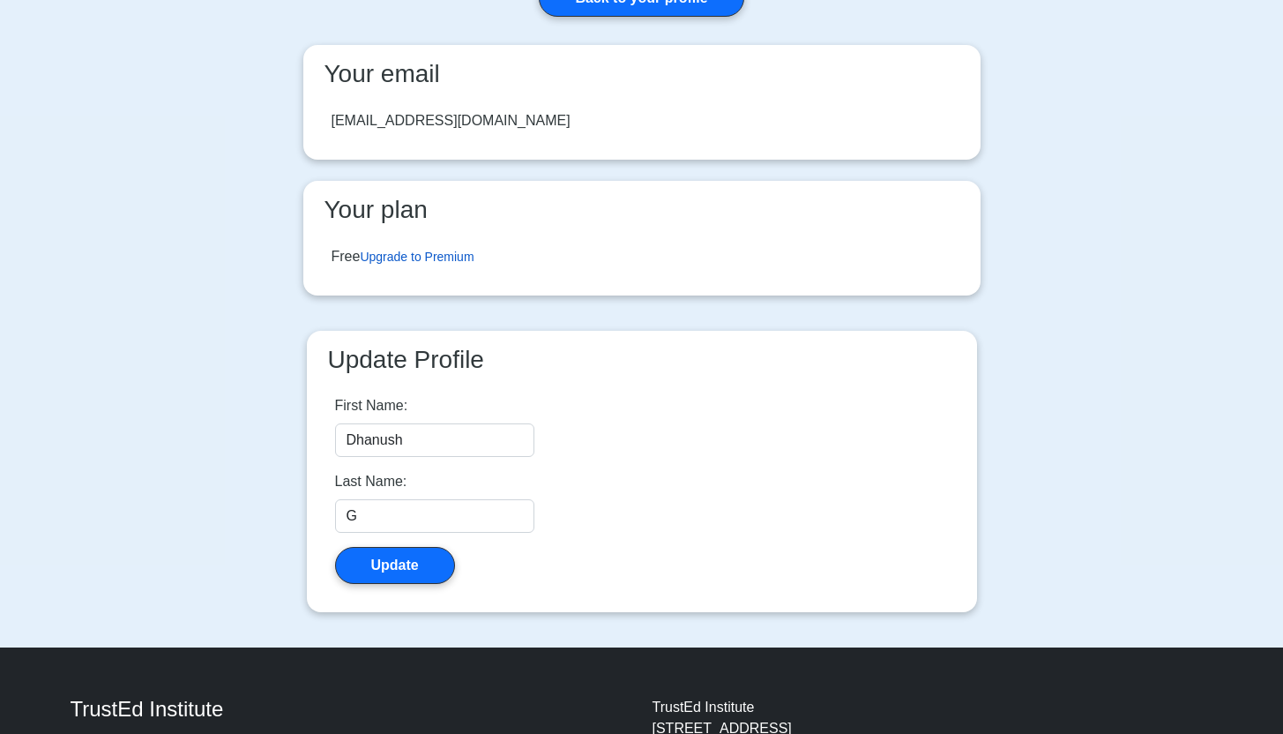
click at [447, 253] on link "Upgrade to Premium" at bounding box center [417, 257] width 114 height 14
